Goal: Find specific page/section: Find specific page/section

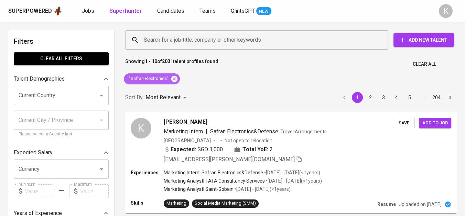
click at [174, 76] on icon at bounding box center [174, 78] width 6 height 6
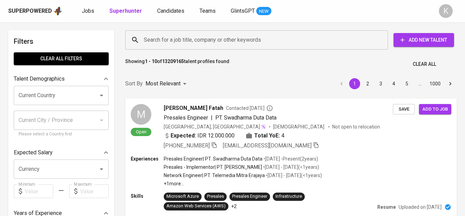
click at [212, 38] on input "Search for a job title, company or other keywords" at bounding box center [258, 39] width 232 height 13
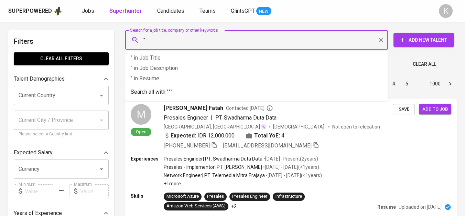
paste input "PT Nardevchem Kemindo"
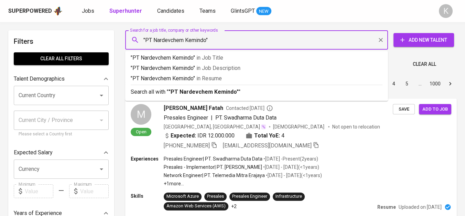
drag, startPoint x: 152, startPoint y: 41, endPoint x: 146, endPoint y: 39, distance: 6.5
click at [146, 39] on input ""PT Nardevchem Kemindo"" at bounding box center [258, 39] width 232 height 13
type input ""Nardevchem Kemindo""
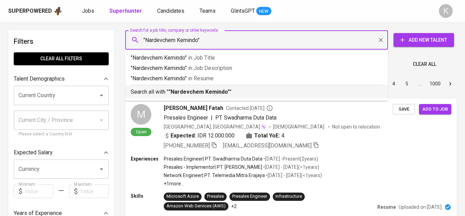
drag, startPoint x: 189, startPoint y: 91, endPoint x: 256, endPoint y: 2, distance: 111.3
click at [191, 91] on b ""Nardevchem Kemindo"" at bounding box center [199, 91] width 61 height 7
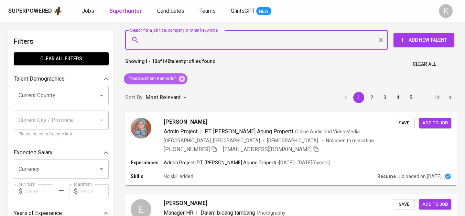
drag, startPoint x: 178, startPoint y: 77, endPoint x: 215, endPoint y: 5, distance: 81.1
click at [178, 77] on icon at bounding box center [182, 79] width 8 height 8
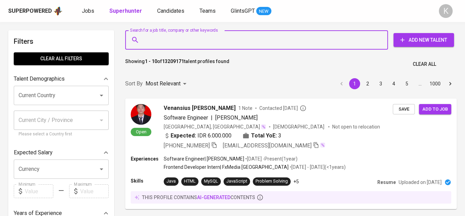
click at [184, 41] on input "Search for a job title, company or other keywords" at bounding box center [258, 39] width 232 height 13
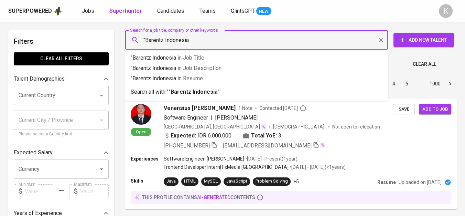
type input ""Barentz Indonesia""
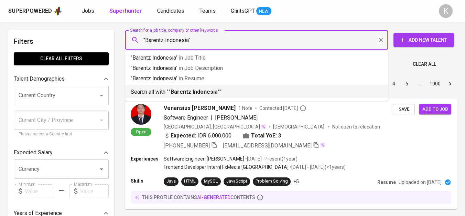
drag, startPoint x: 194, startPoint y: 90, endPoint x: 112, endPoint y: 2, distance: 120.9
click at [194, 90] on b ""Barentz Indonesia"" at bounding box center [194, 91] width 51 height 7
